Goal: Information Seeking & Learning: Learn about a topic

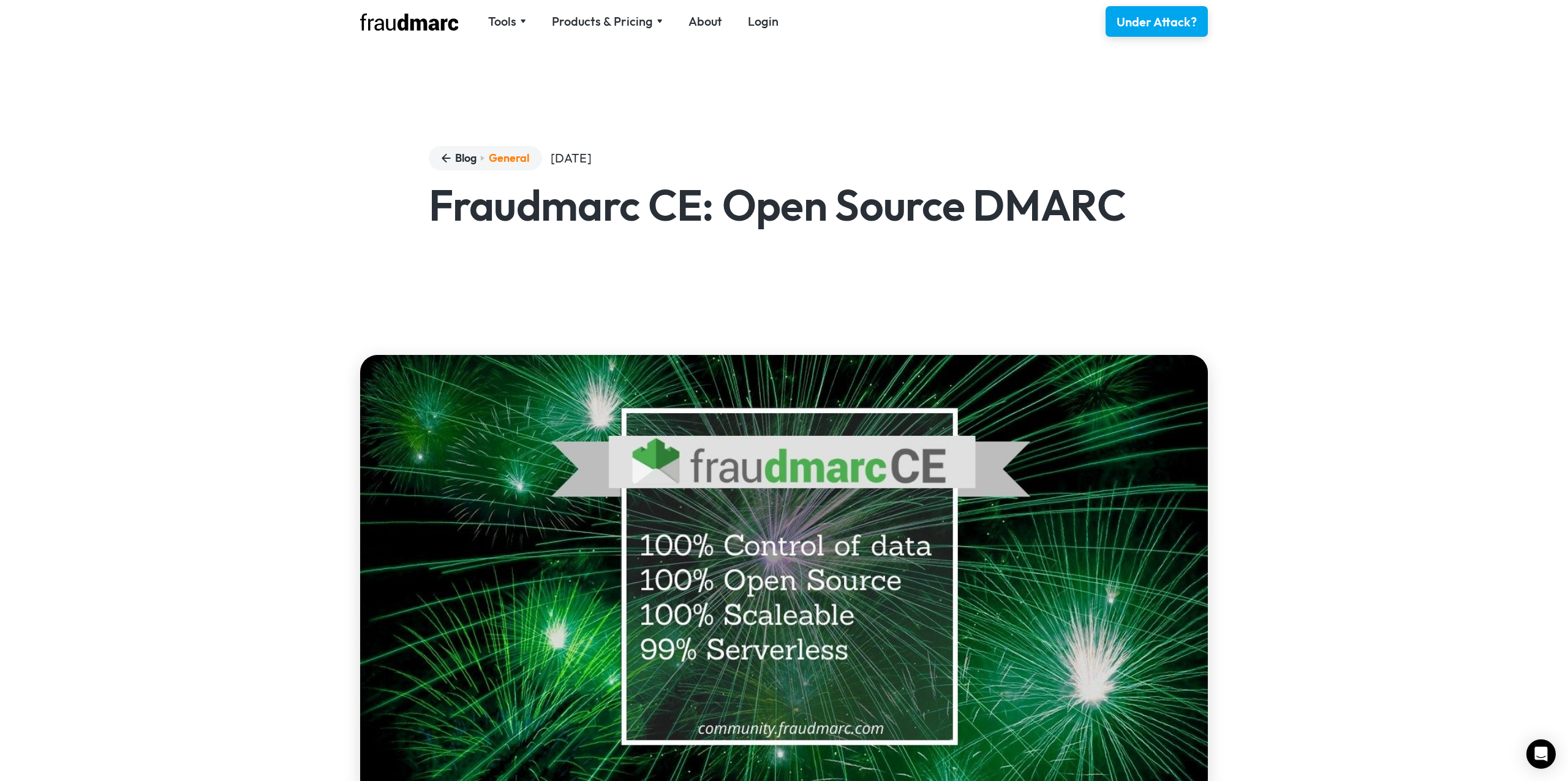
click at [443, 28] on img at bounding box center [408, 22] width 98 height 17
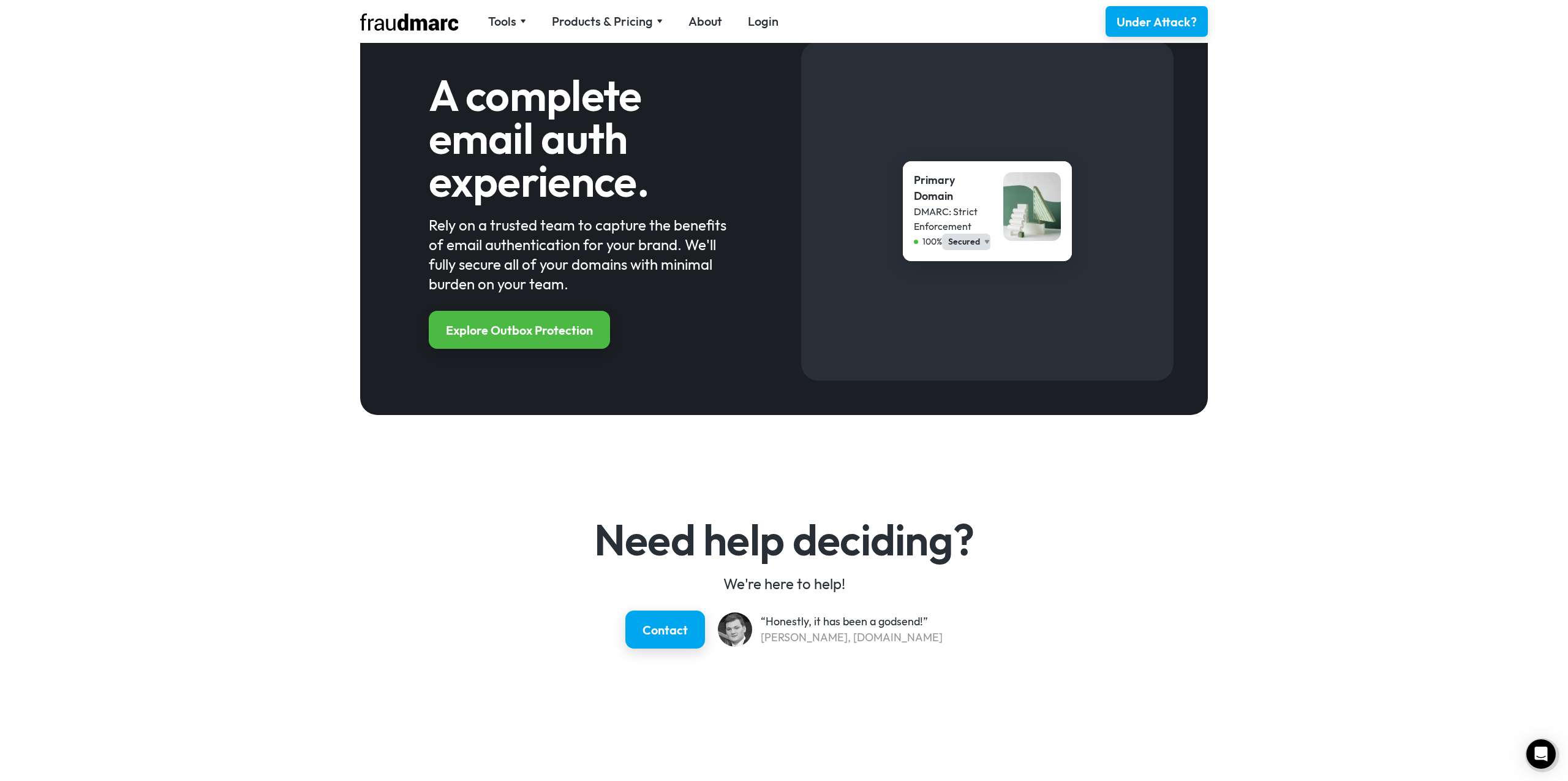
scroll to position [1327, 0]
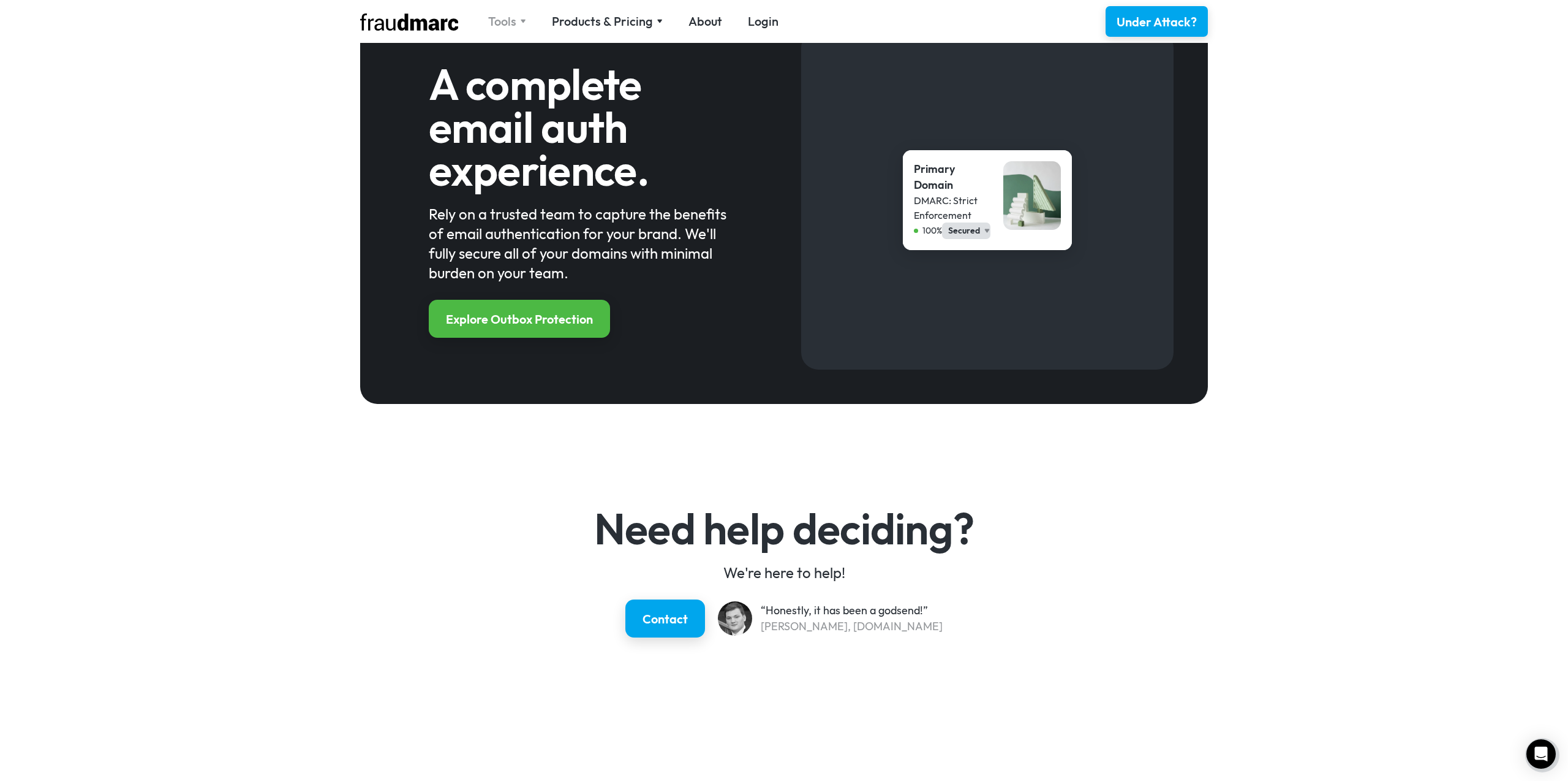
click at [519, 19] on div "Tools" at bounding box center [506, 22] width 38 height 17
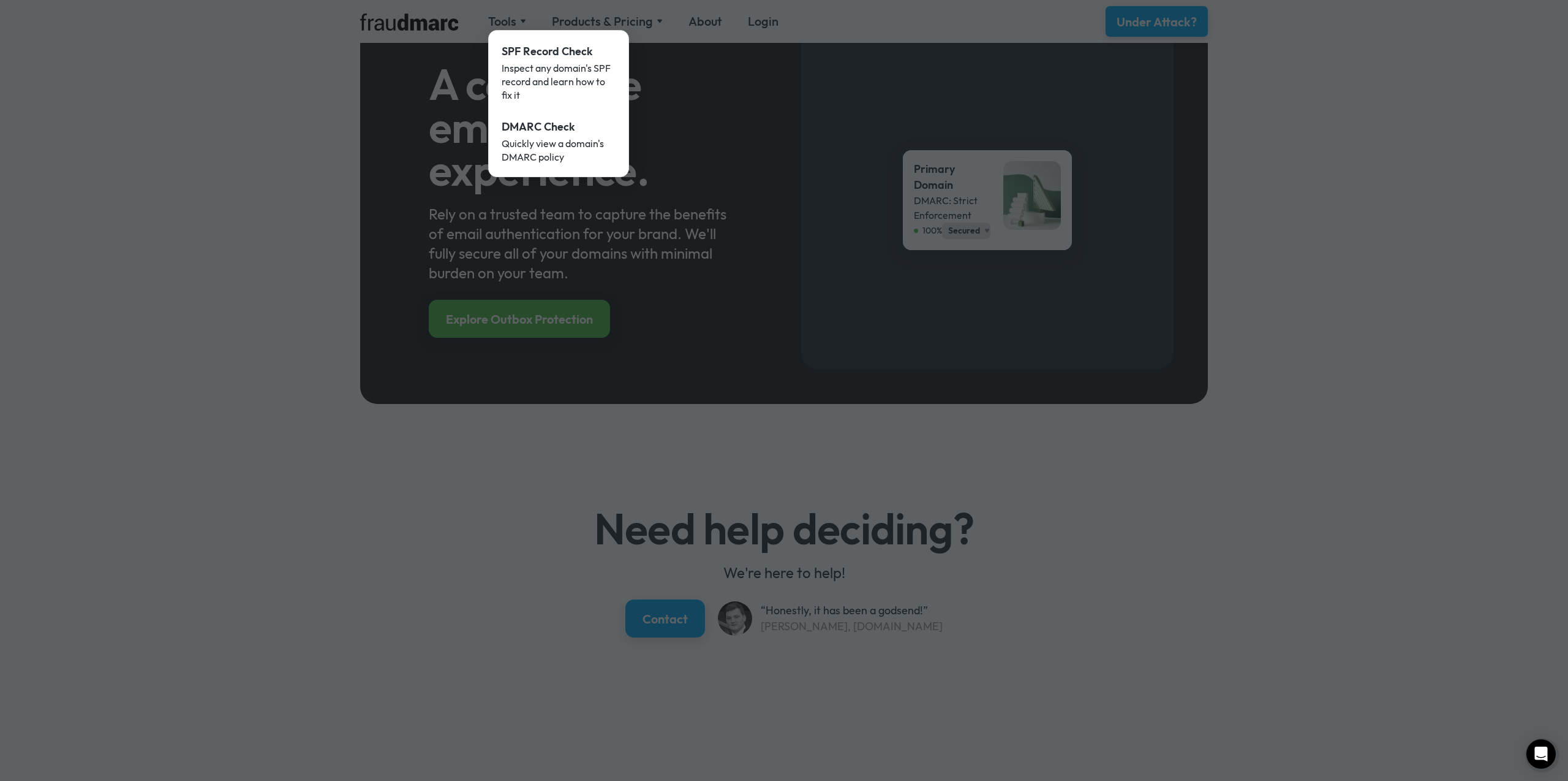
click at [593, 13] on div at bounding box center [784, 390] width 1568 height 781
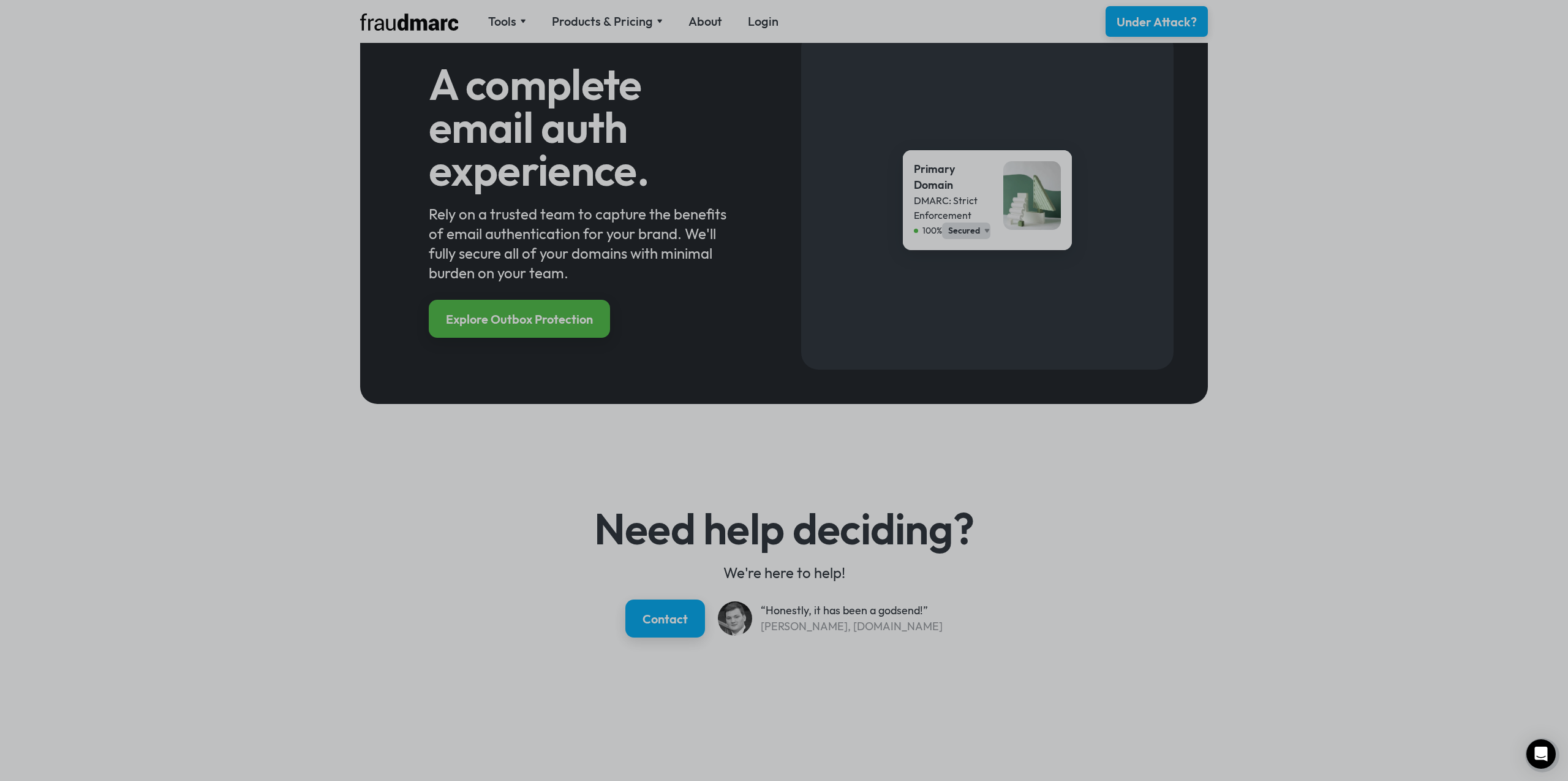
click at [594, 20] on div at bounding box center [784, 390] width 1568 height 781
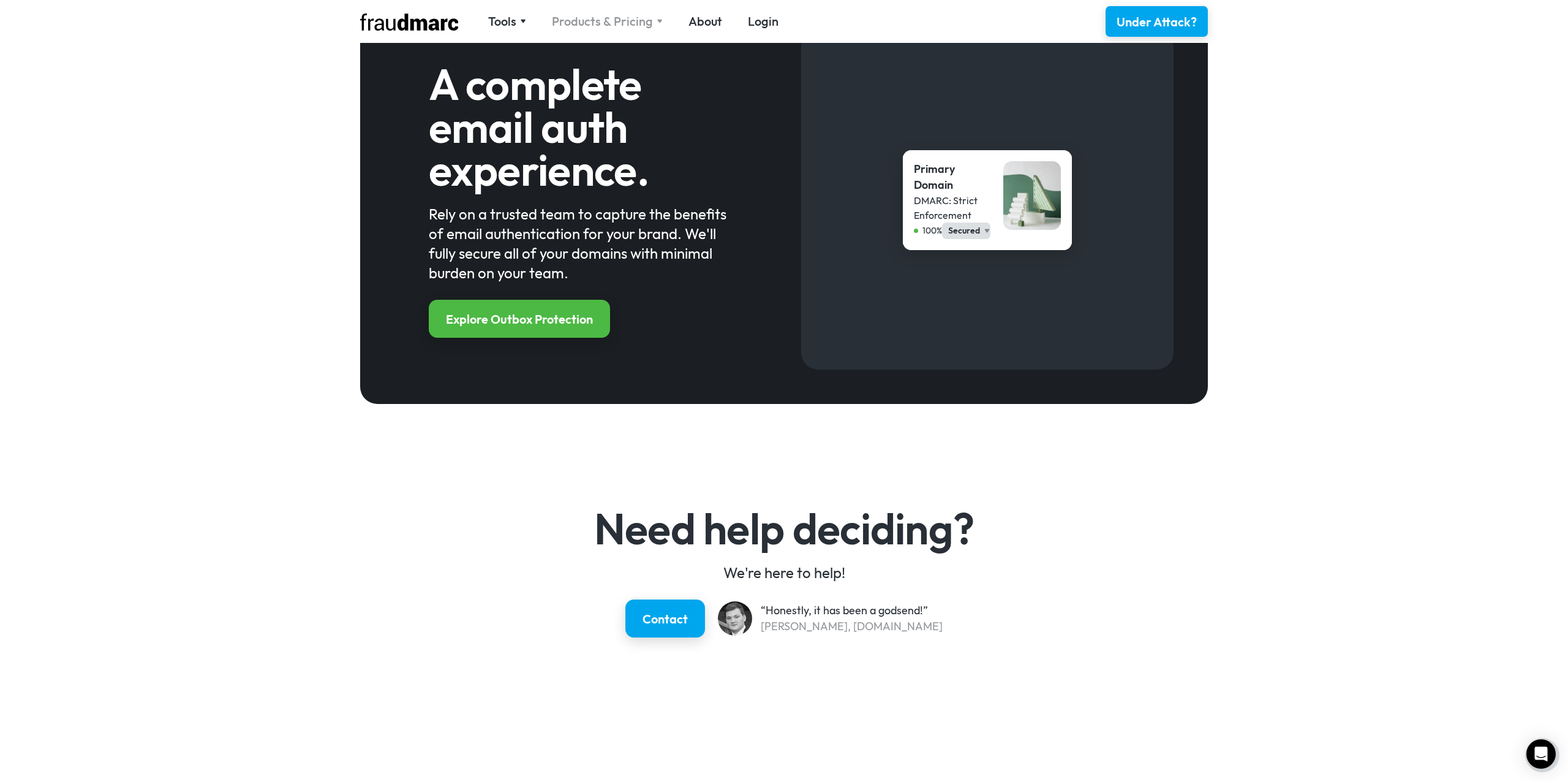
click at [588, 19] on div "Products & Pricing" at bounding box center [602, 22] width 101 height 17
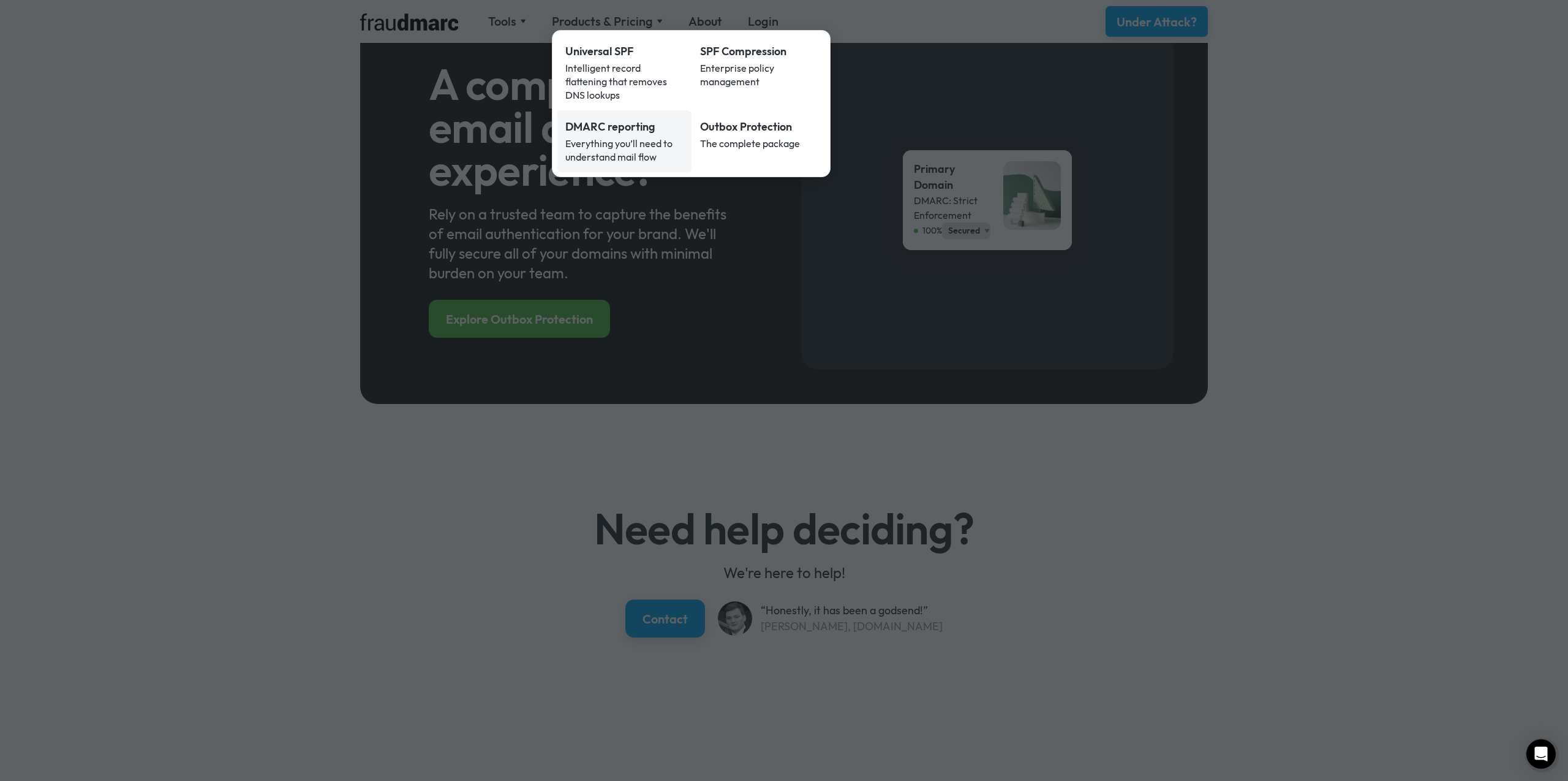
click at [606, 137] on div "Everything you’ll need to understand mail flow" at bounding box center [624, 150] width 117 height 27
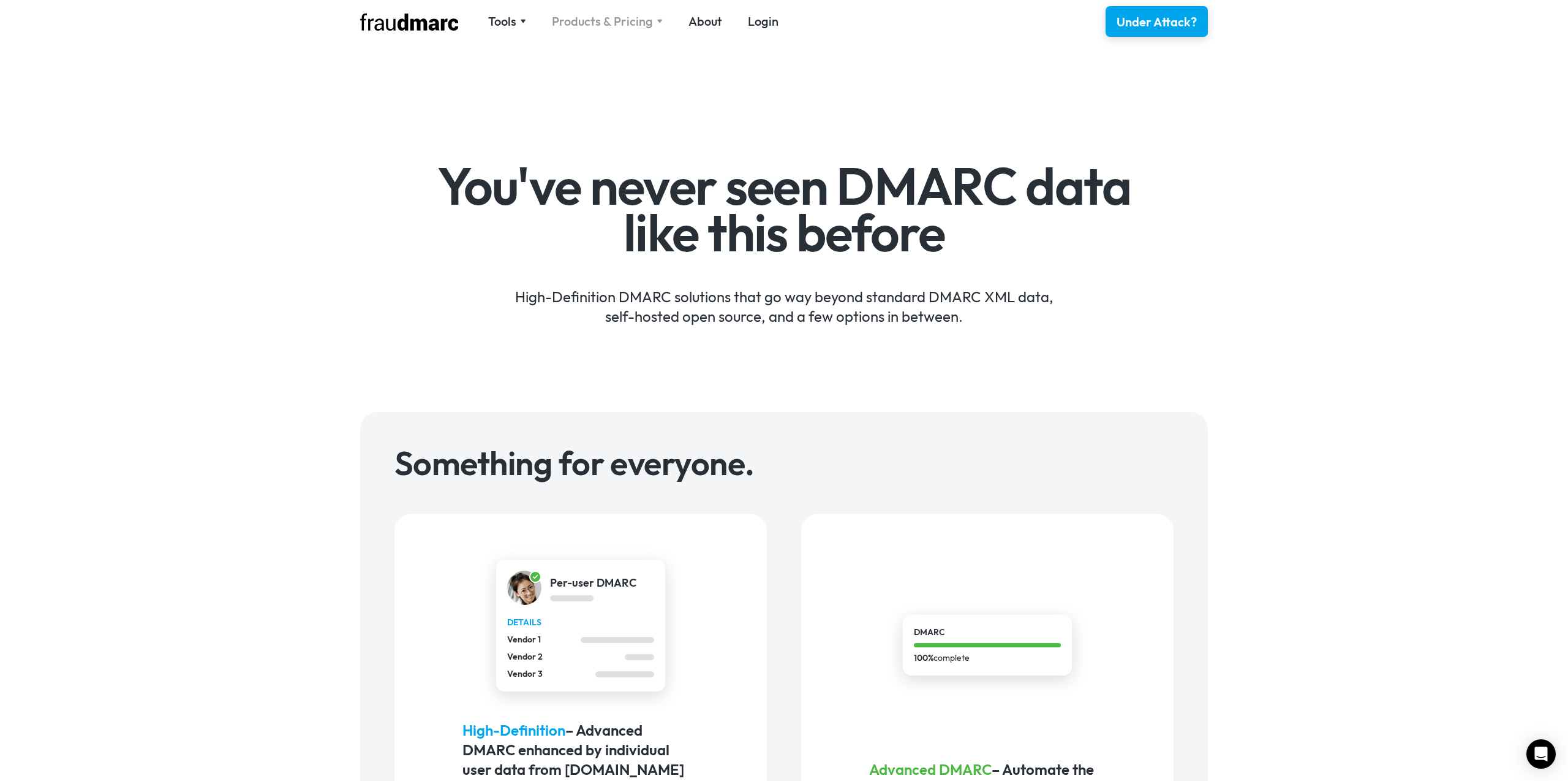
click at [590, 22] on div "Products & Pricing" at bounding box center [602, 22] width 101 height 17
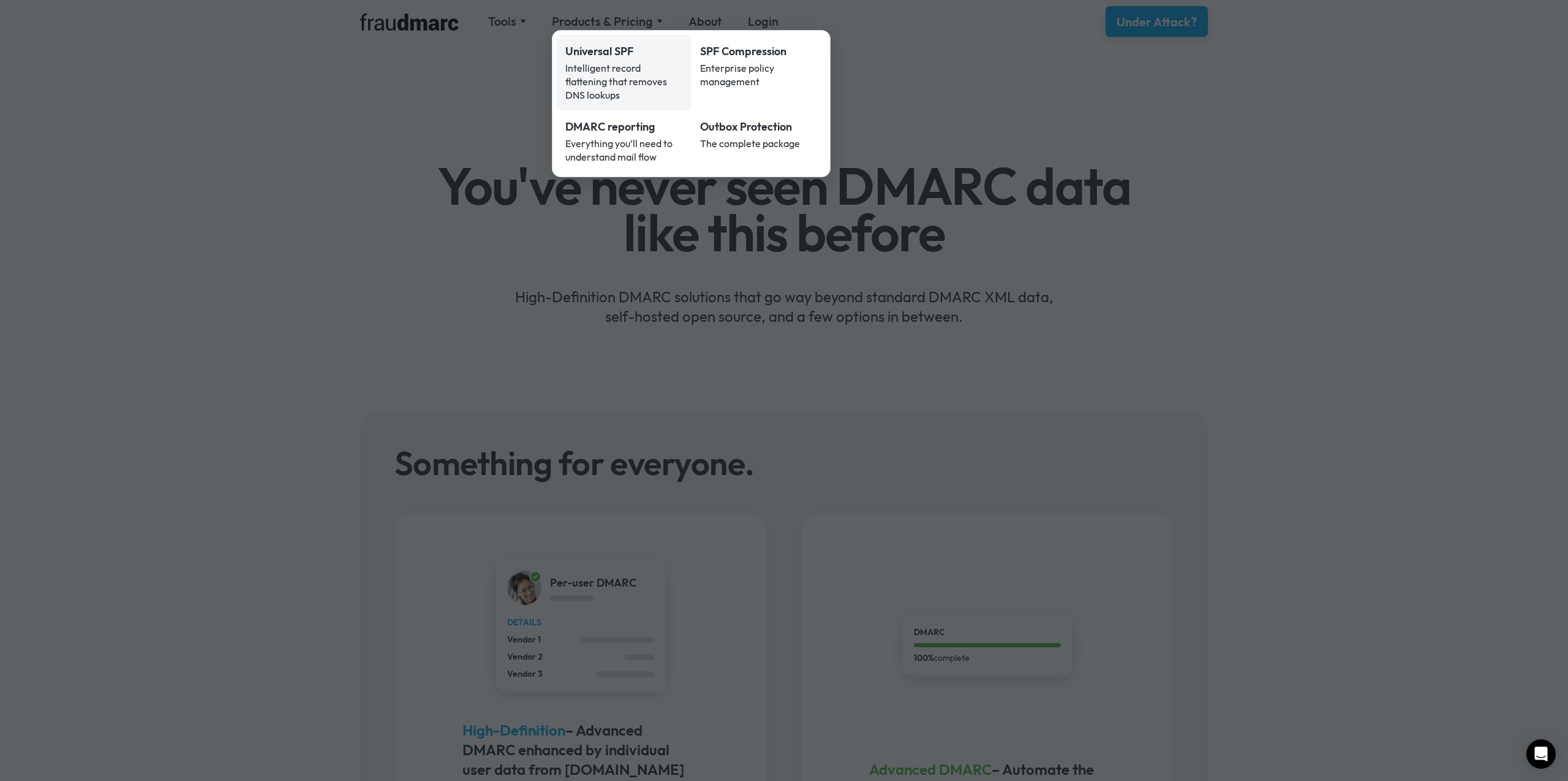
click at [648, 54] on div "Universal SPF" at bounding box center [624, 51] width 117 height 16
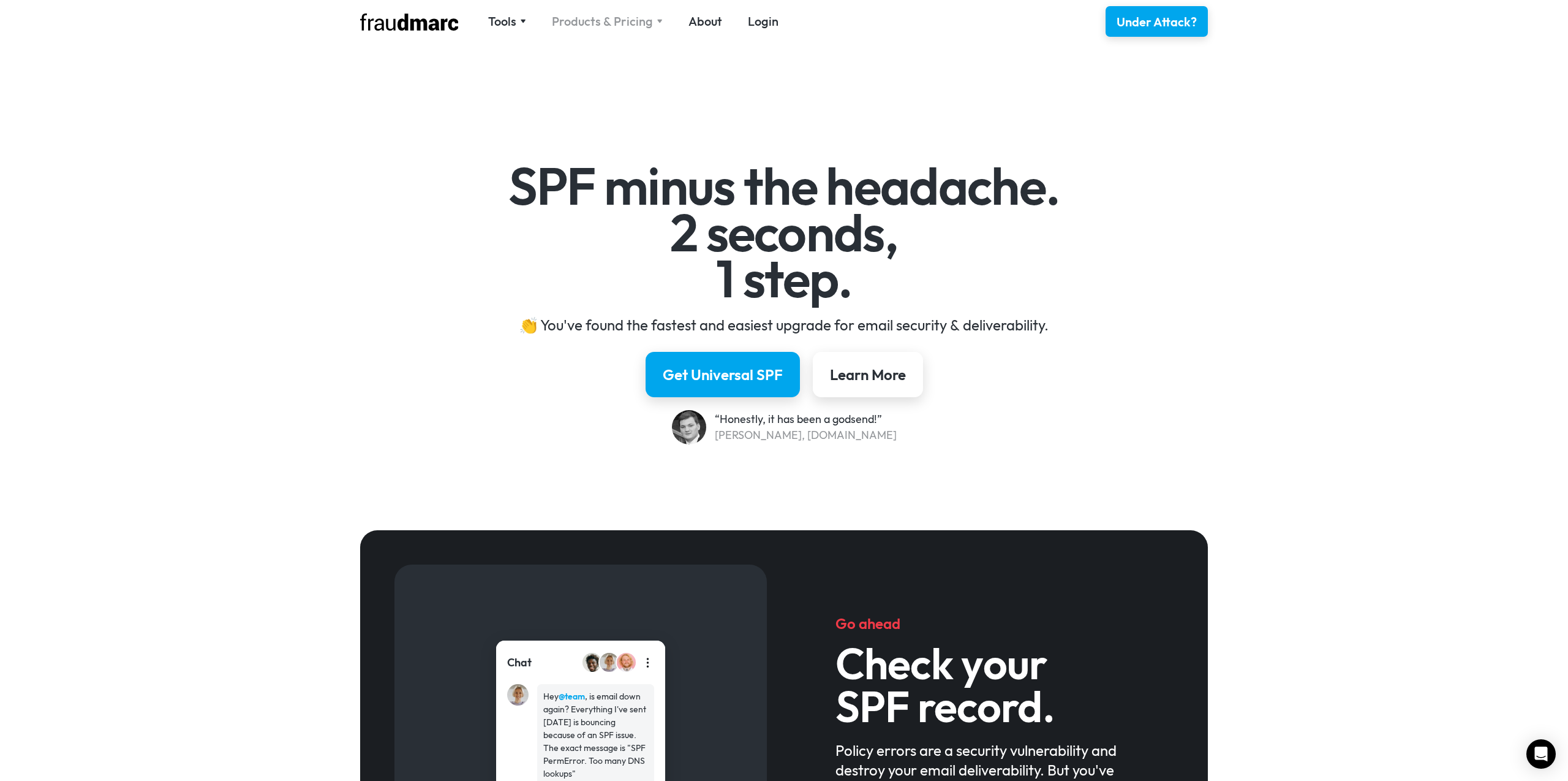
click at [618, 25] on div "Products & Pricing" at bounding box center [602, 22] width 101 height 17
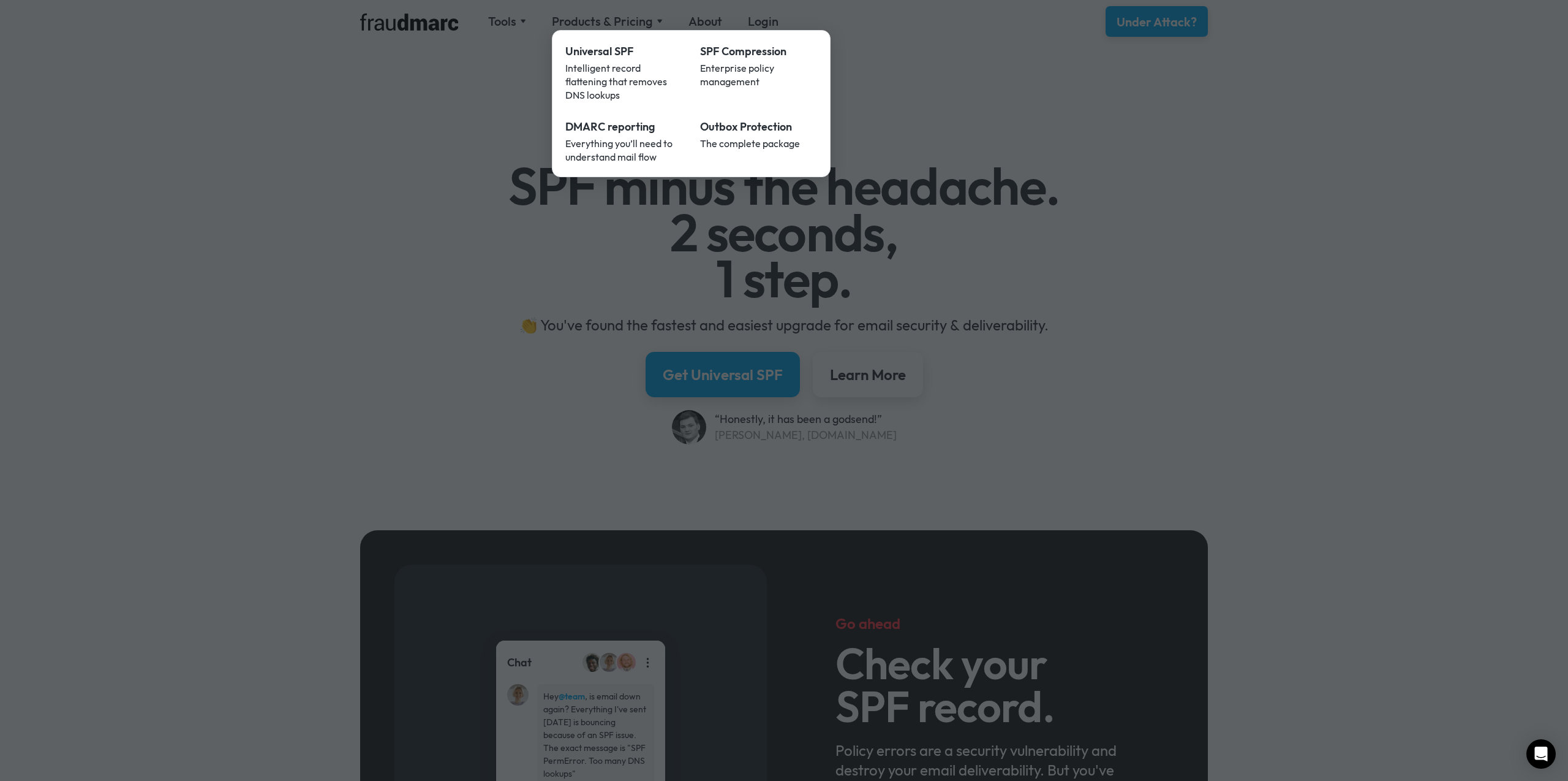
click at [455, 12] on div at bounding box center [784, 390] width 1568 height 781
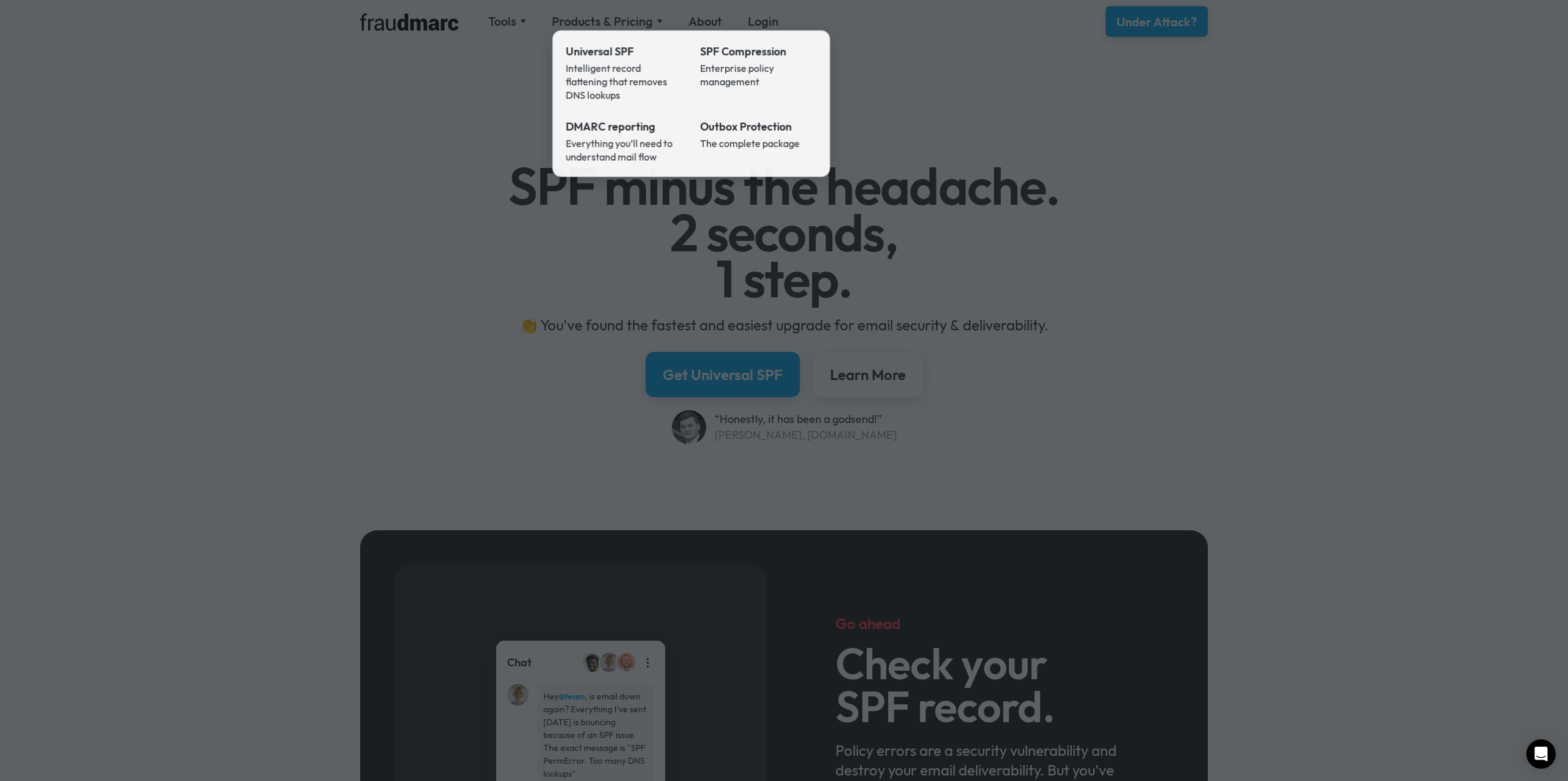
click at [448, 25] on div at bounding box center [784, 390] width 1568 height 781
